Goal: Information Seeking & Learning: Understand process/instructions

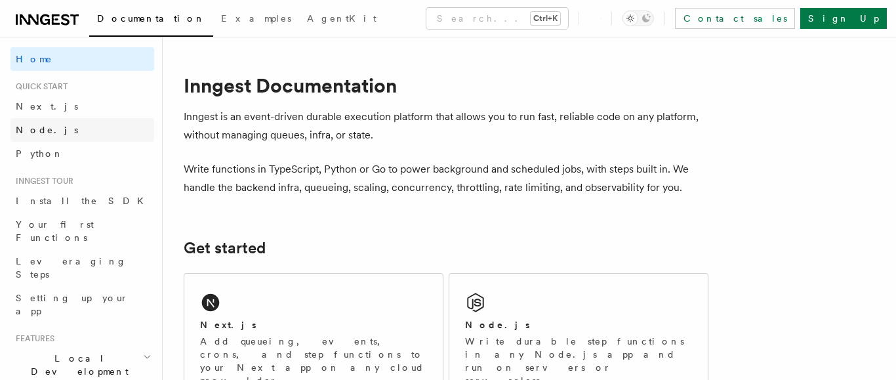
click at [67, 124] on link "Node.js" at bounding box center [82, 130] width 144 height 24
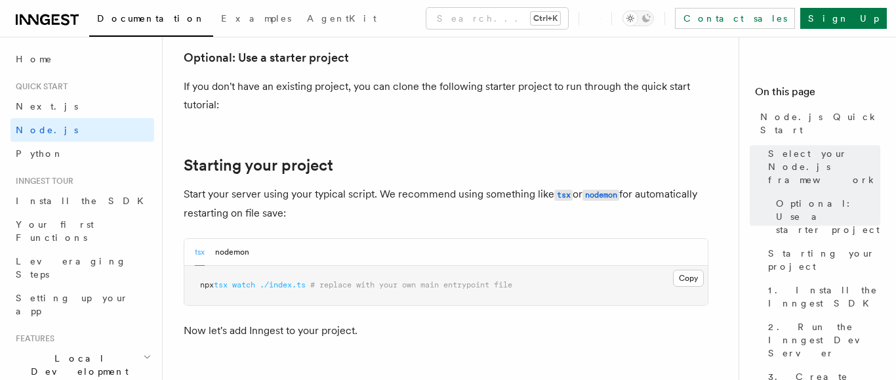
scroll to position [522, 0]
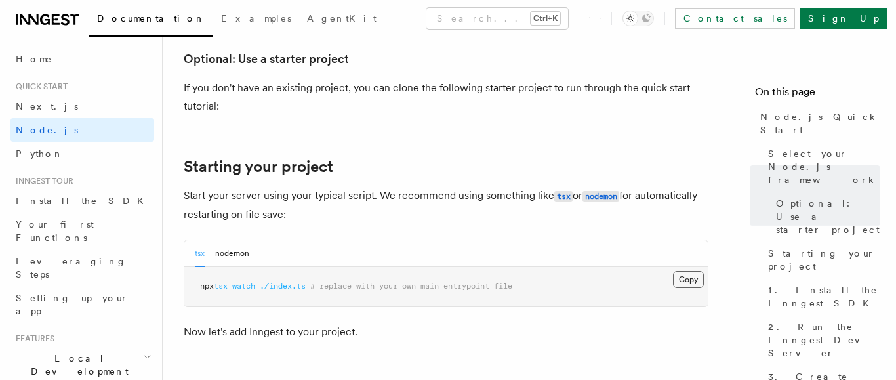
click at [690, 279] on button "Copy Copied" at bounding box center [688, 279] width 31 height 17
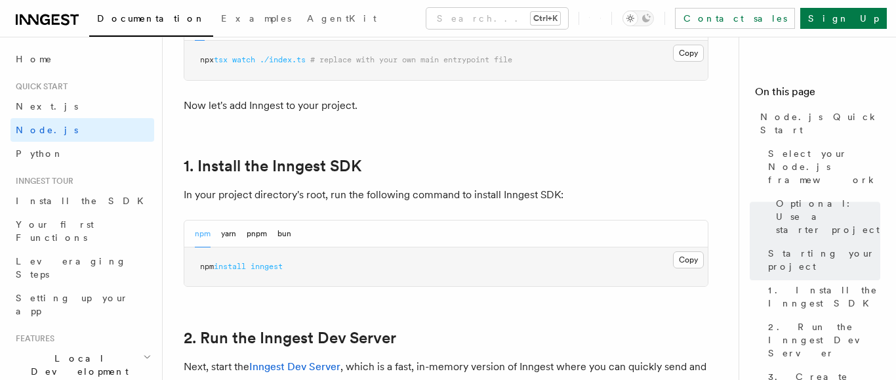
scroll to position [757, 0]
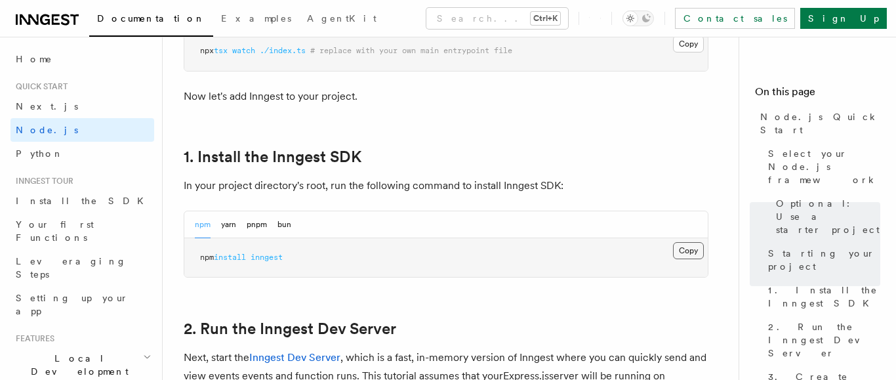
click at [680, 250] on button "Copy Copied" at bounding box center [688, 250] width 31 height 17
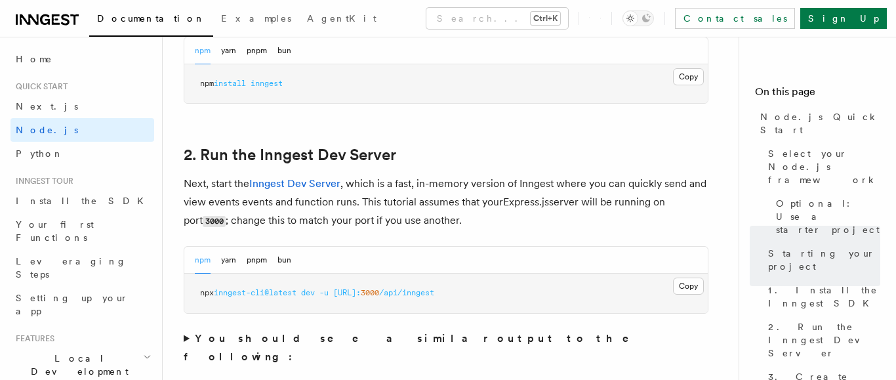
scroll to position [933, 0]
click at [676, 281] on button "Copy Copied" at bounding box center [688, 283] width 31 height 17
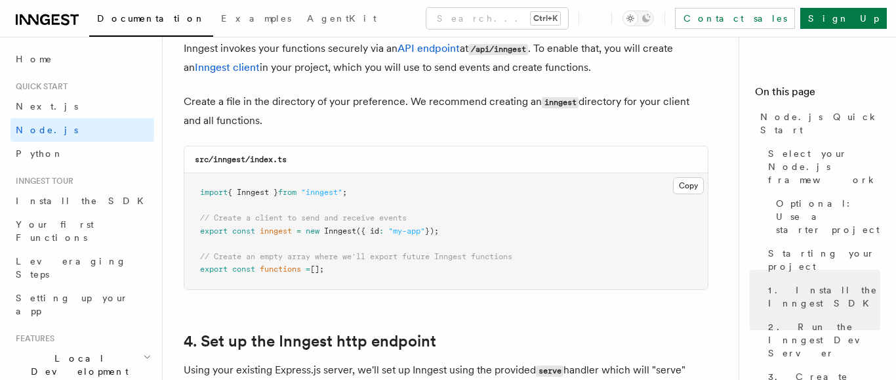
scroll to position [1714, 0]
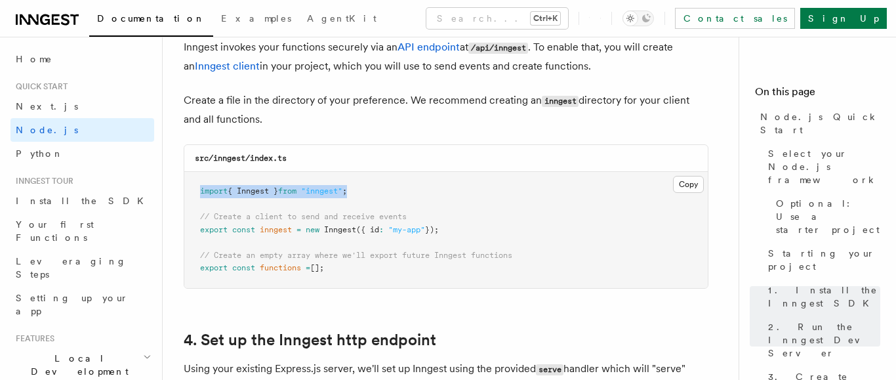
drag, startPoint x: 363, startPoint y: 193, endPoint x: 195, endPoint y: 189, distance: 168.5
click at [195, 189] on pre "import { Inngest } from "inngest" ; // Create a client to send and receive even…" at bounding box center [445, 230] width 523 height 116
click at [346, 266] on pre "import { Inngest } from "inngest" ; // Create a client to send and receive even…" at bounding box center [445, 230] width 523 height 116
drag, startPoint x: 346, startPoint y: 266, endPoint x: 197, endPoint y: 192, distance: 166.8
click at [197, 192] on pre "import { Inngest } from "inngest" ; // Create a client to send and receive even…" at bounding box center [445, 230] width 523 height 116
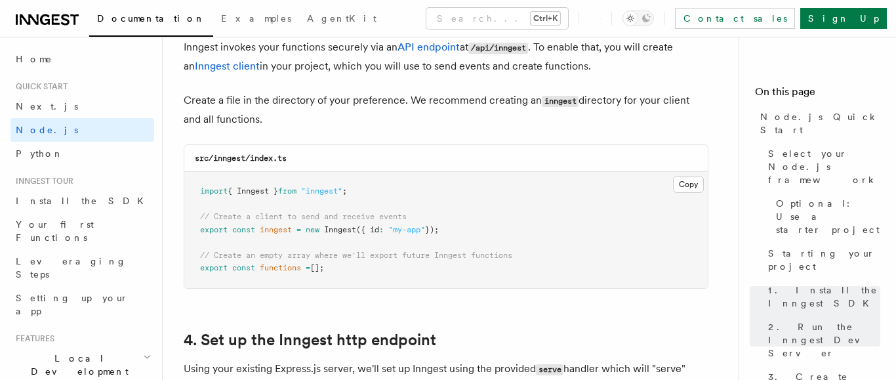
copy code "import { Inngest } from "inngest" ; // Create a client to send and receive even…"
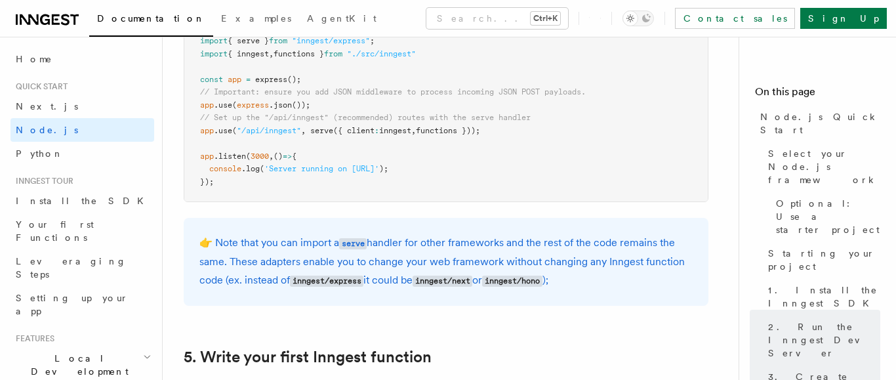
scroll to position [2161, 0]
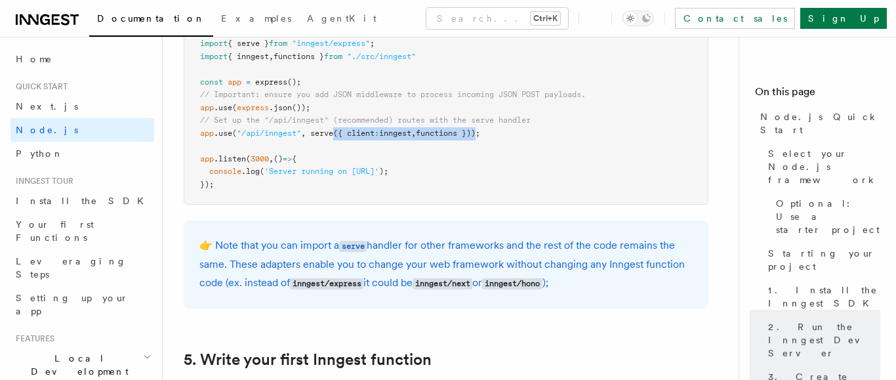
drag, startPoint x: 336, startPoint y: 132, endPoint x: 488, endPoint y: 130, distance: 152.8
click at [480, 130] on span "app .use ( "/api/inngest" , serve ({ client : inngest , functions }));" at bounding box center [340, 132] width 280 height 9
copy span "({ client : inngest , functions })"
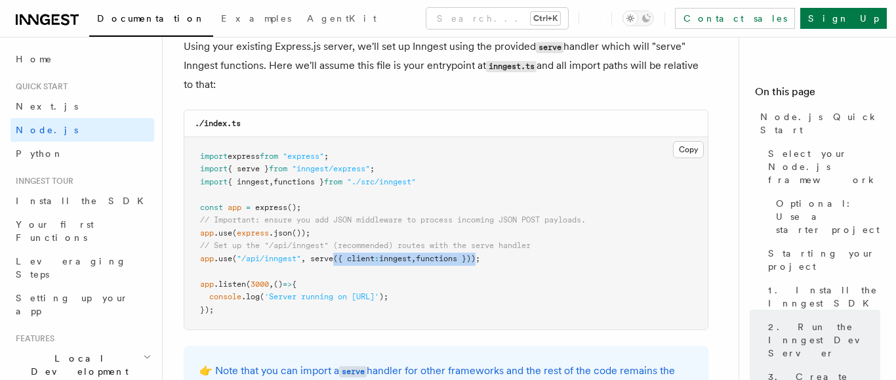
scroll to position [2034, 0]
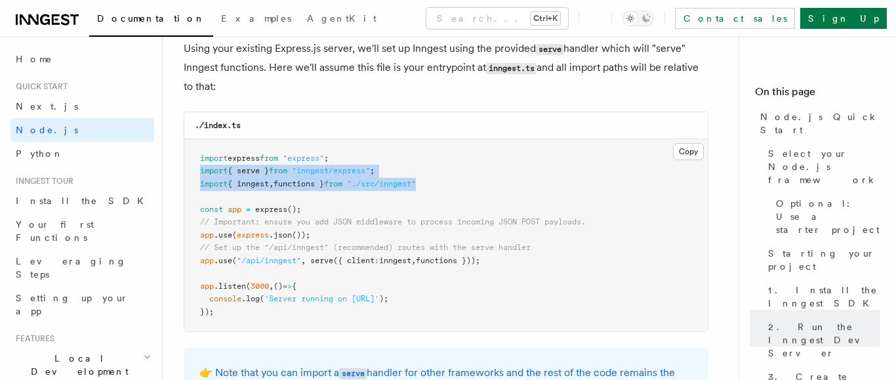
drag, startPoint x: 446, startPoint y: 178, endPoint x: 191, endPoint y: 171, distance: 255.1
click at [191, 171] on pre "import express from "express" ; import { serve } from "inngest/express" ; impor…" at bounding box center [445, 235] width 523 height 193
copy code "import { serve } from "inngest/express" ; import { inngest , functions } from "…"
